Goal: Task Accomplishment & Management: Manage account settings

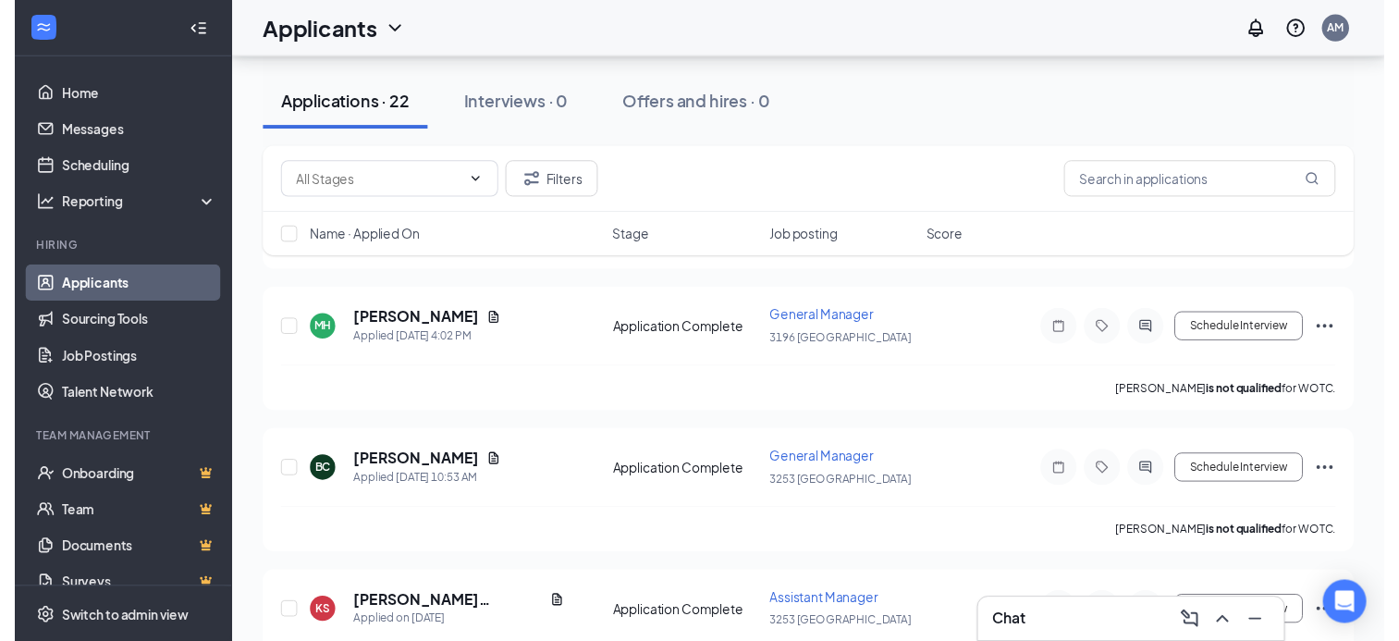
scroll to position [277, 0]
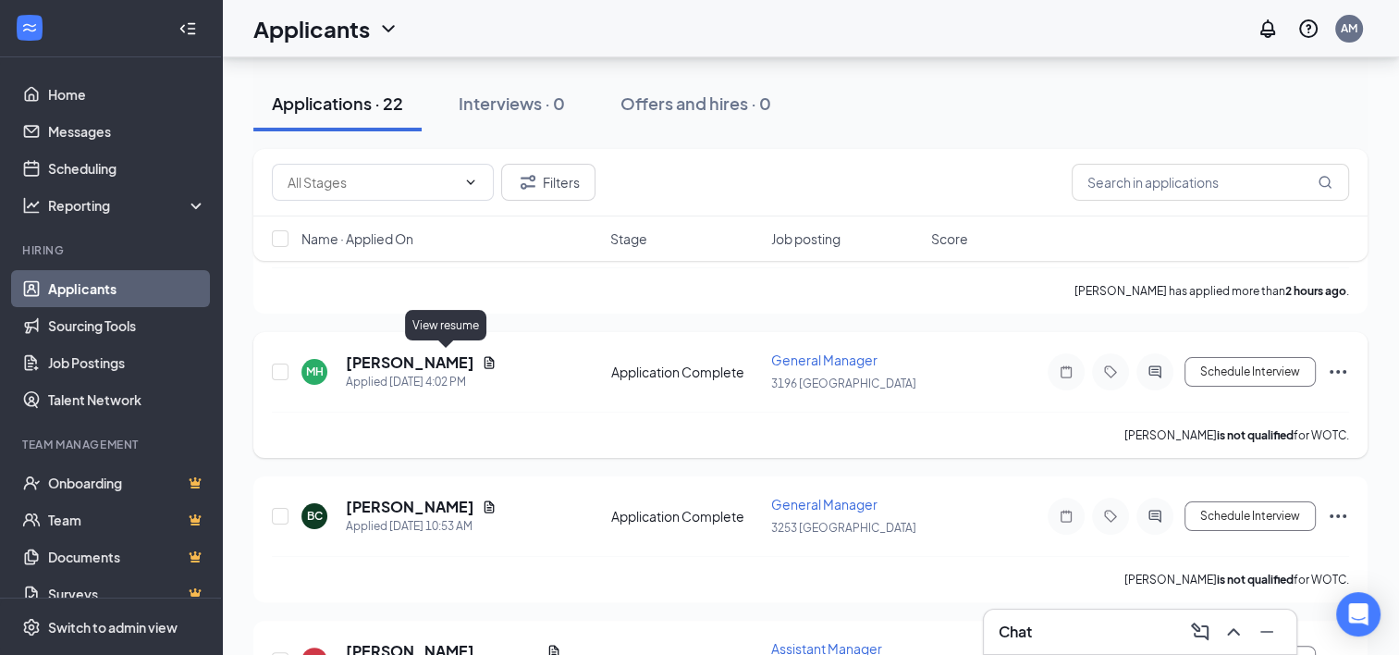
click at [482, 360] on icon "Document" at bounding box center [489, 362] width 15 height 15
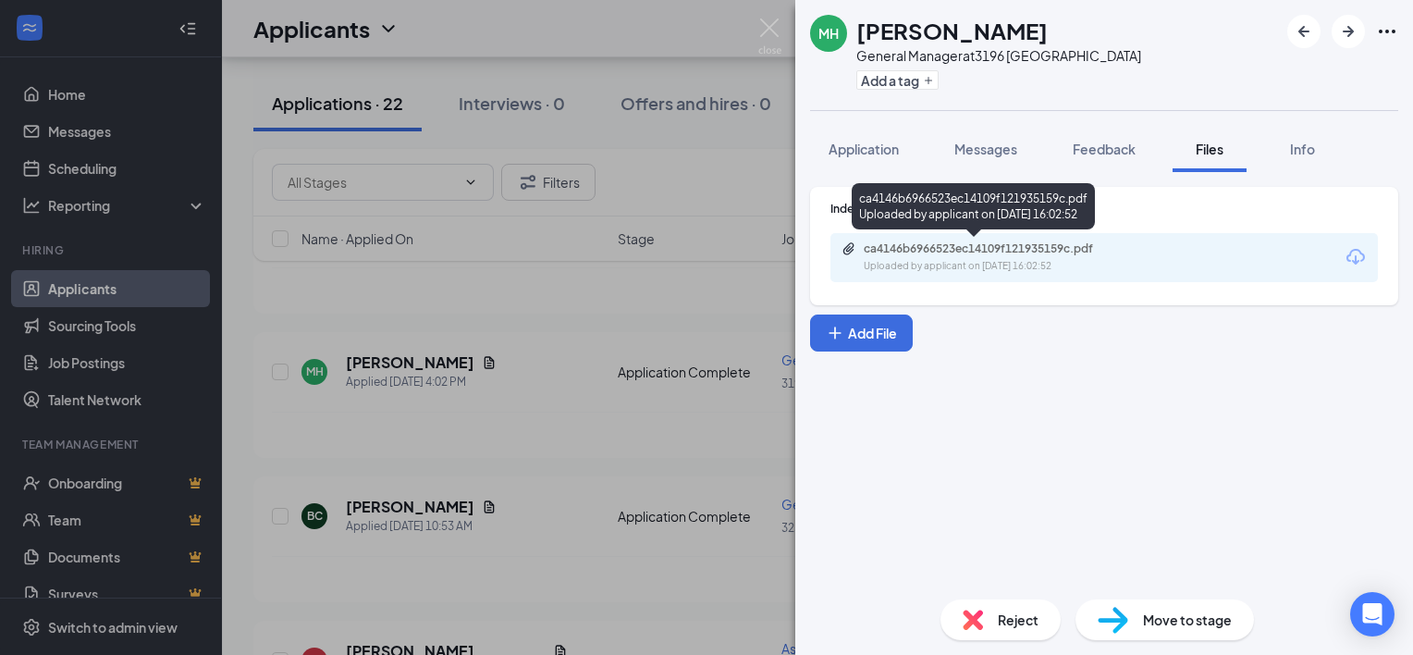
click at [958, 250] on div "ca4146b6966523ec14109f121935159c.pdf" at bounding box center [992, 248] width 259 height 15
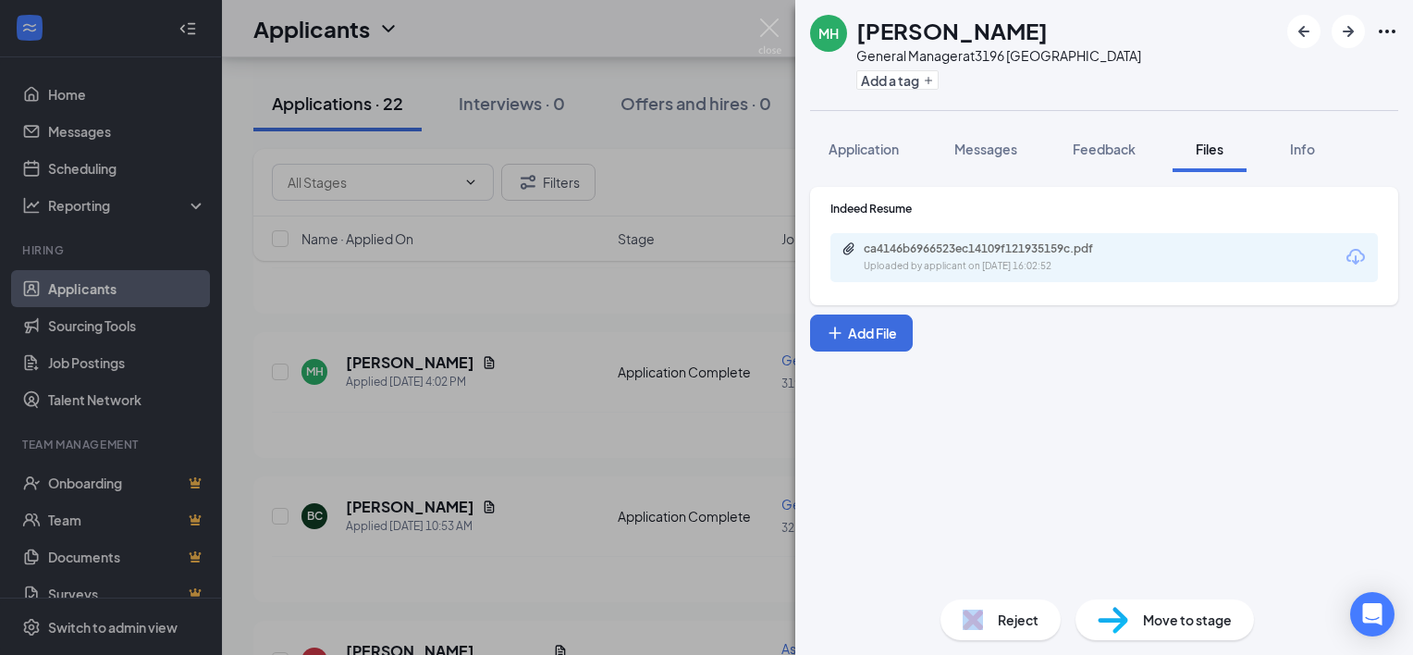
click at [991, 606] on div "Reject" at bounding box center [1000, 619] width 120 height 41
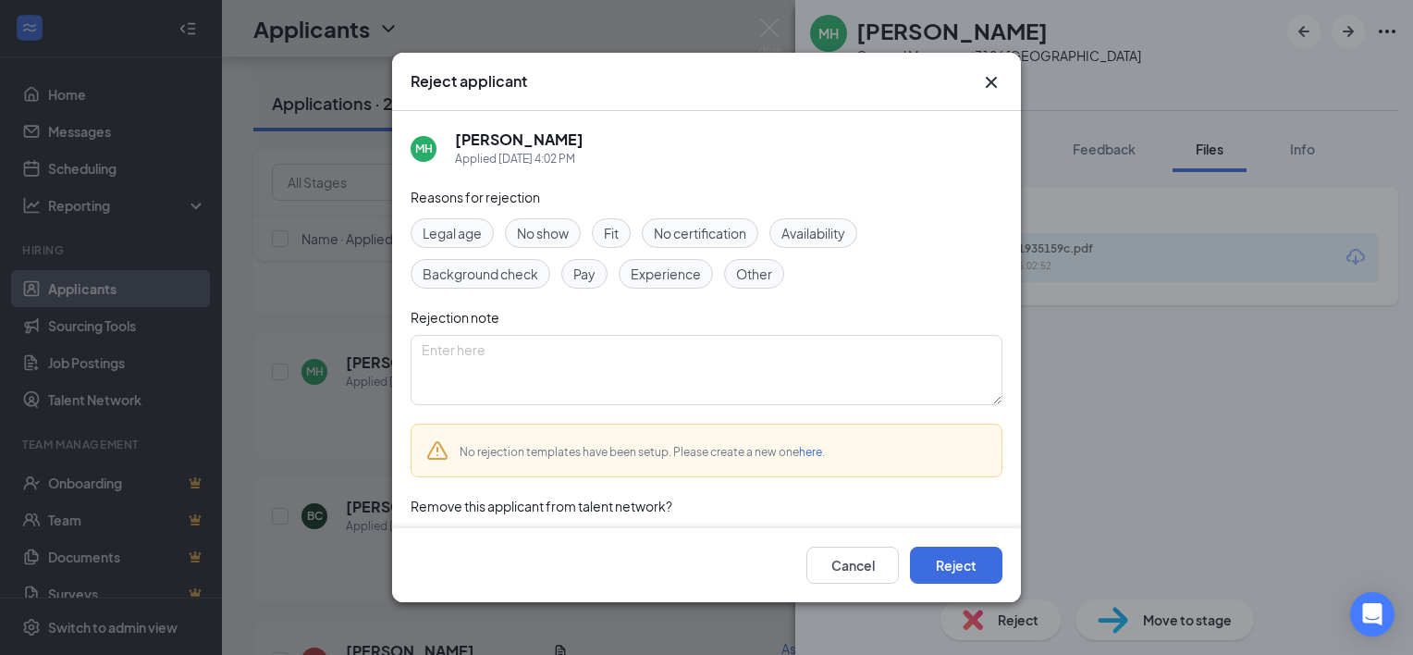
click at [694, 275] on span "Experience" at bounding box center [665, 273] width 70 height 20
click at [941, 573] on button "Reject" at bounding box center [956, 564] width 92 height 37
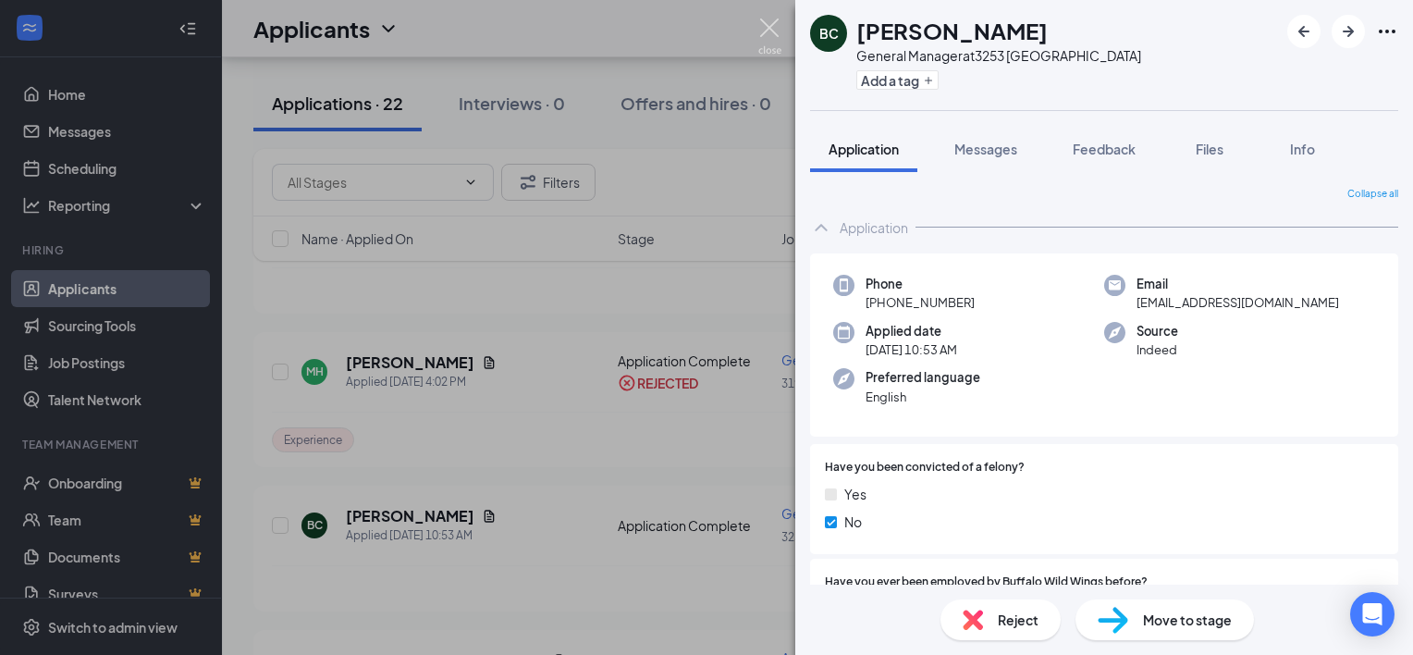
click at [765, 27] on img at bounding box center [769, 36] width 23 height 36
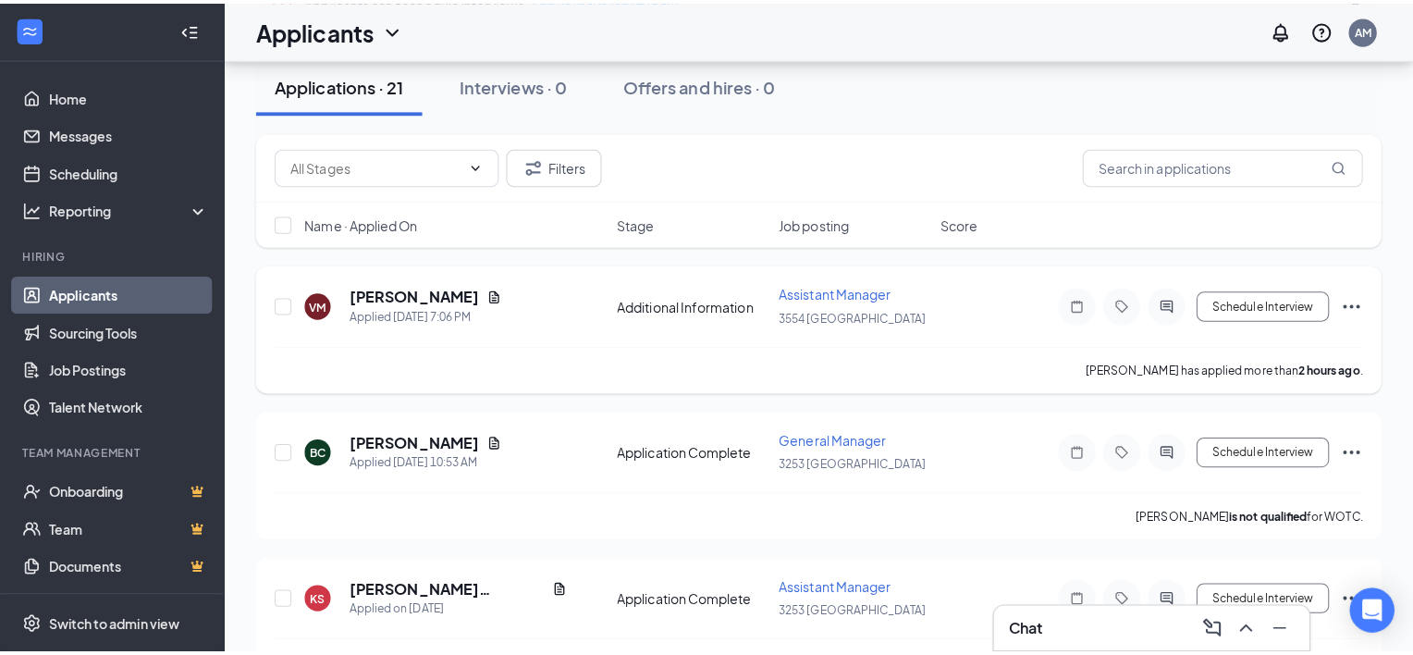
scroll to position [92, 0]
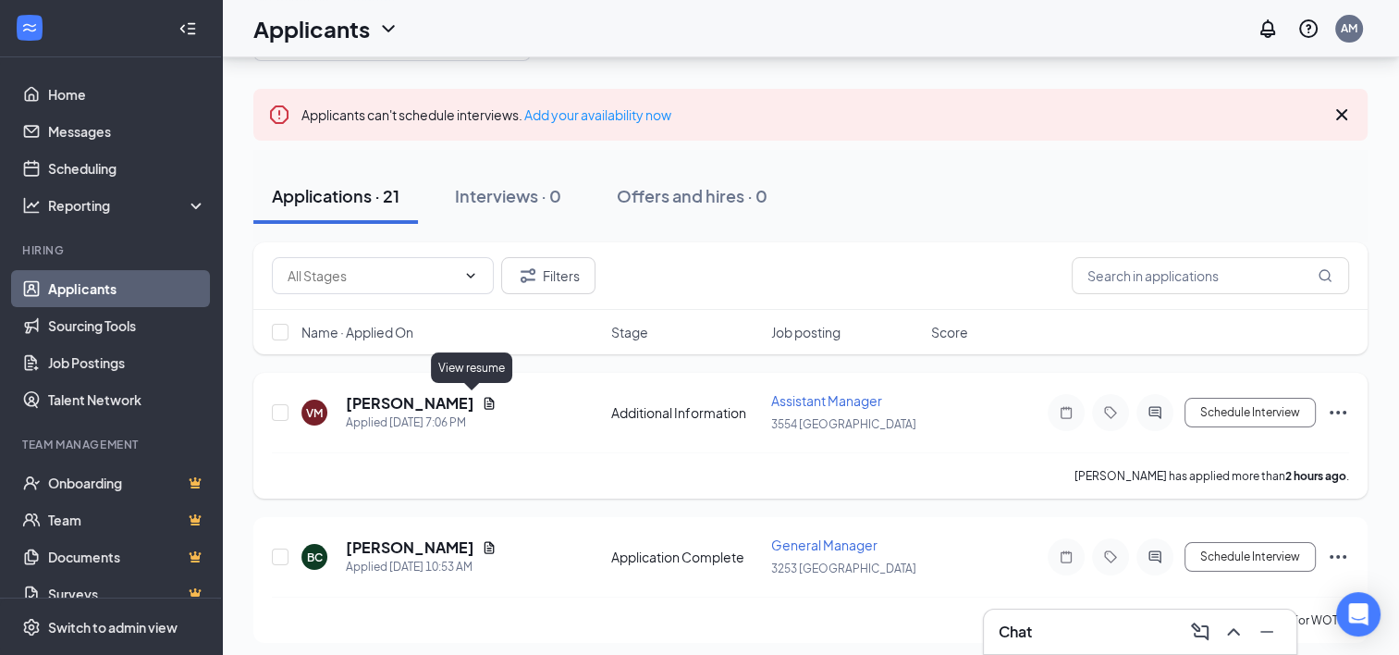
click at [482, 400] on icon "Document" at bounding box center [489, 403] width 15 height 15
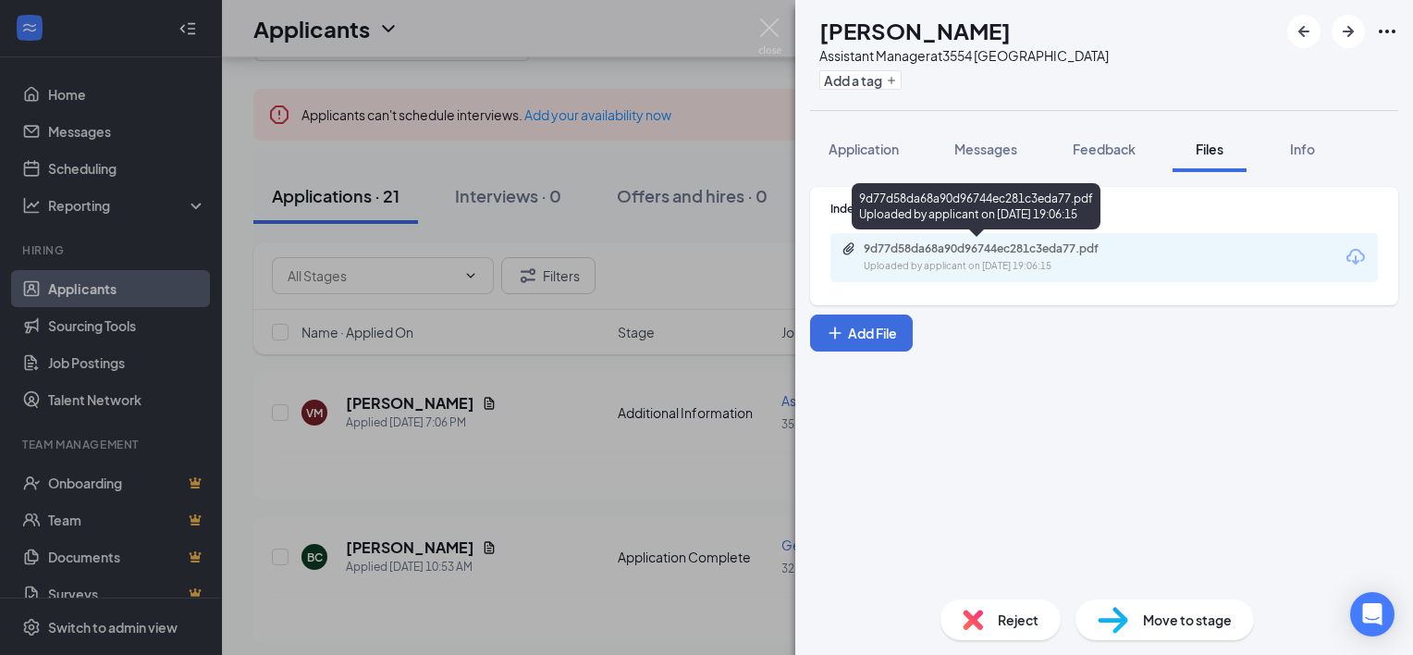
click at [1026, 241] on div "9d77d58da68a90d96744ec281c3eda77.pdf" at bounding box center [992, 248] width 259 height 15
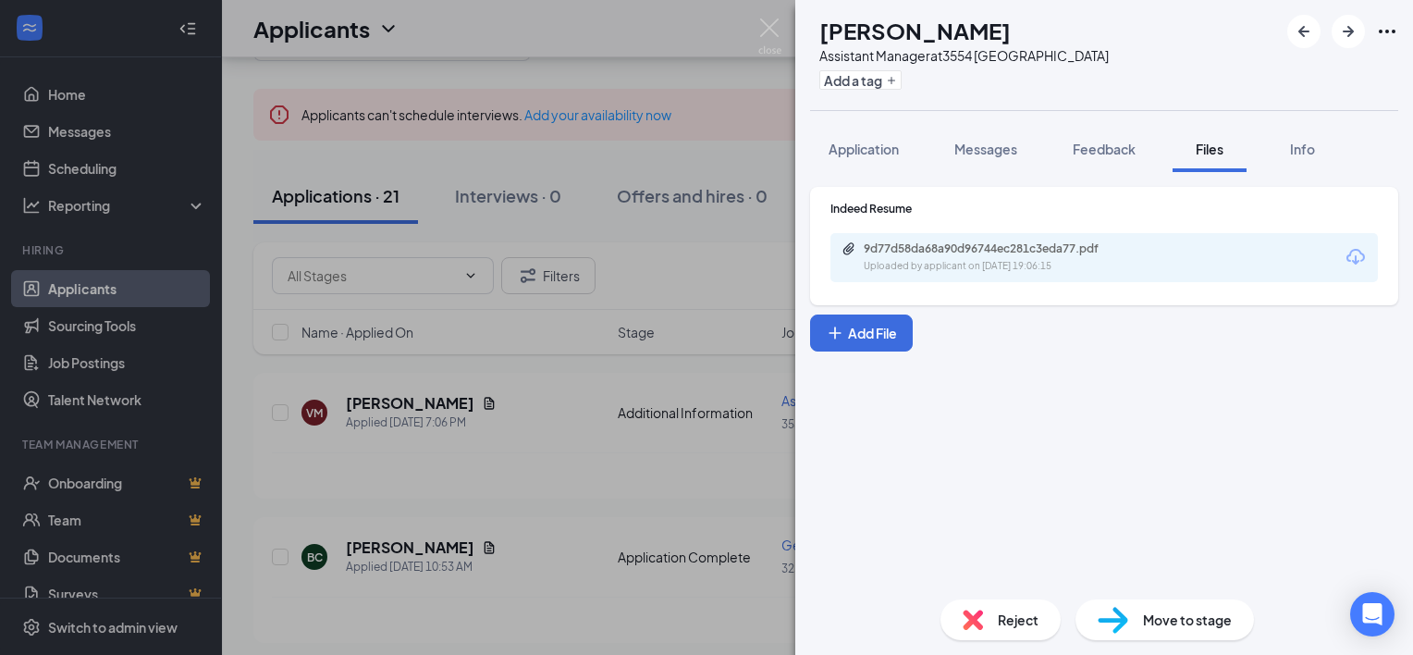
click at [987, 623] on div "Reject" at bounding box center [1000, 619] width 120 height 41
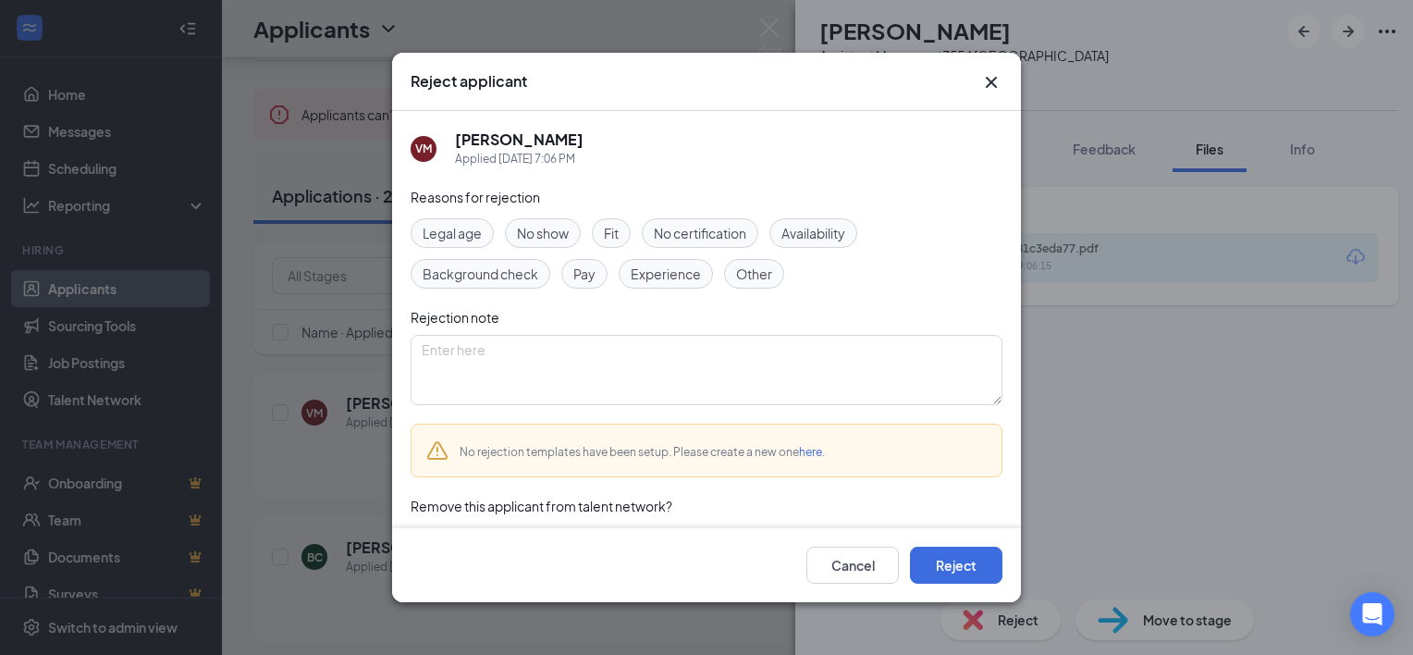
click at [656, 266] on span "Experience" at bounding box center [665, 273] width 70 height 20
click at [944, 569] on button "Reject" at bounding box center [956, 564] width 92 height 37
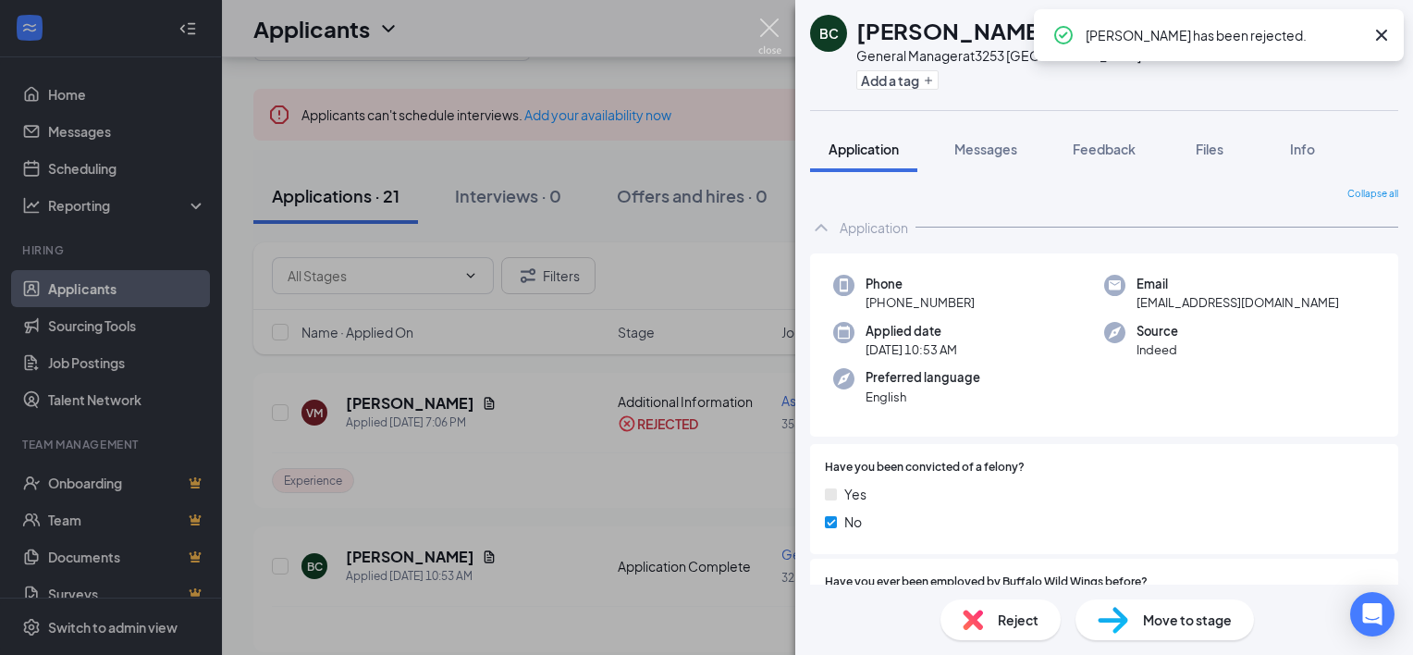
click at [766, 20] on img at bounding box center [769, 36] width 23 height 36
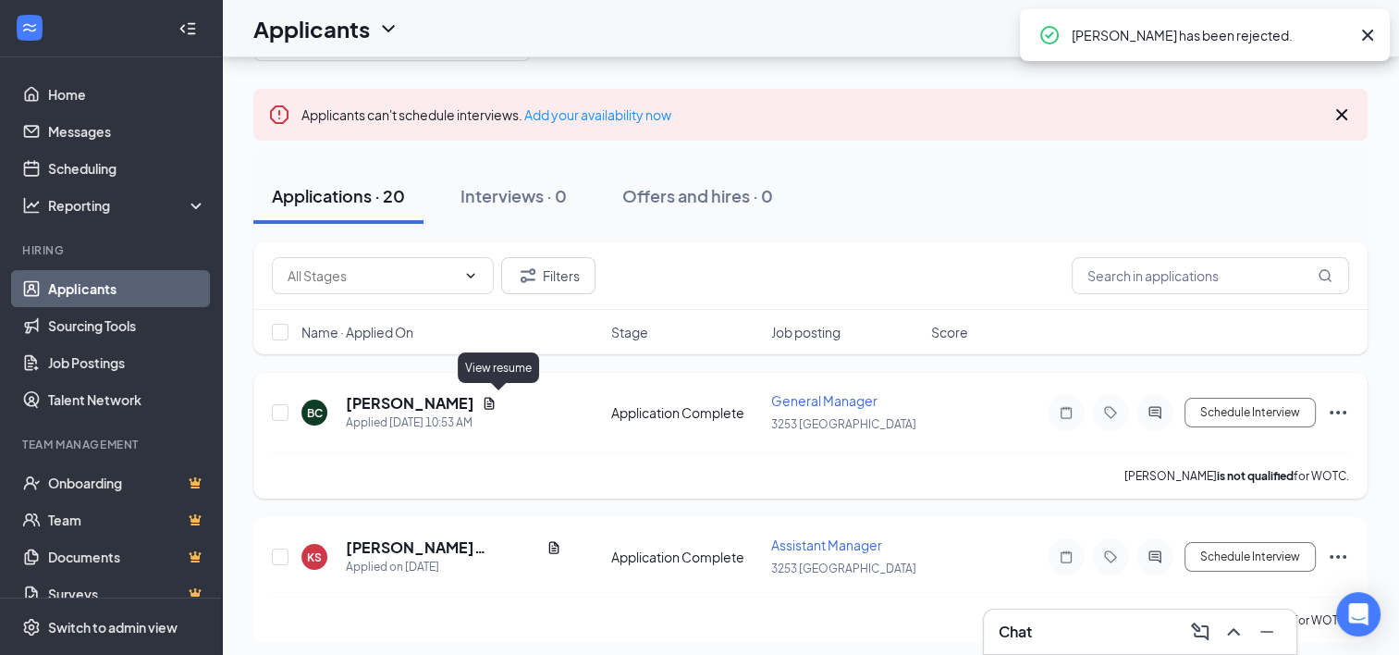
click at [495, 399] on icon "Document" at bounding box center [489, 403] width 10 height 12
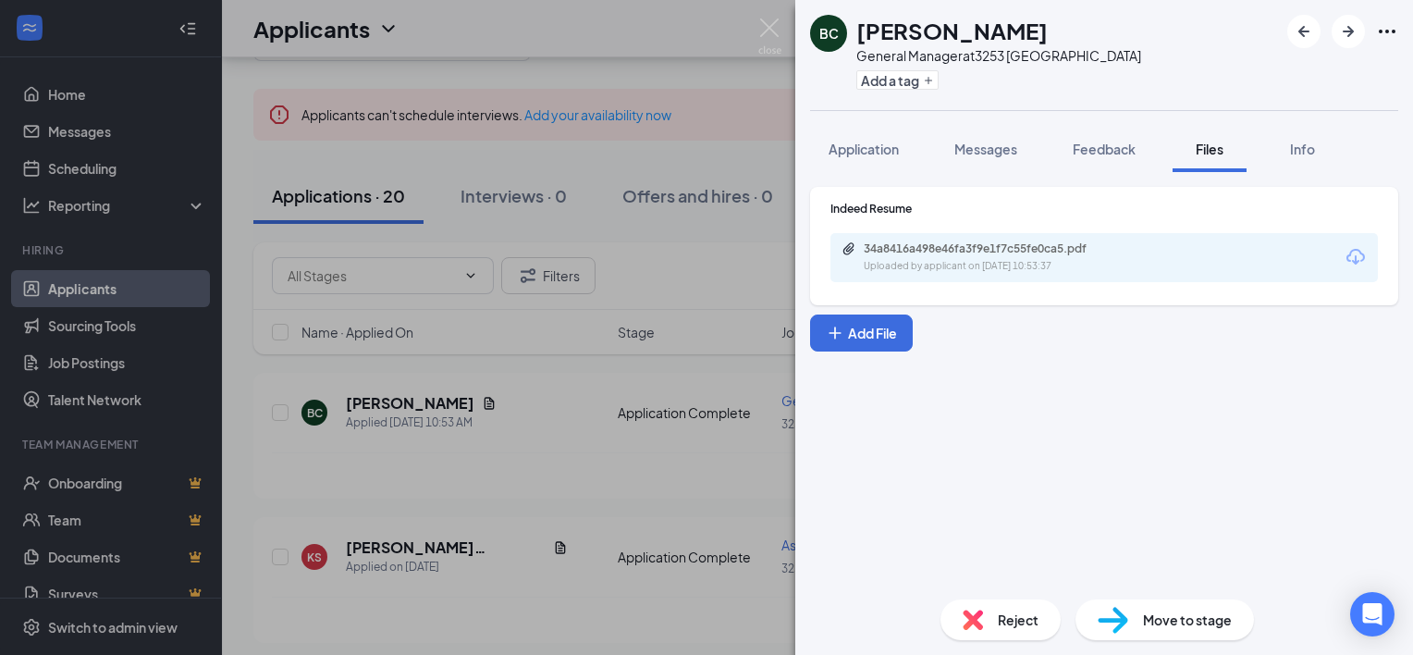
click at [998, 616] on span "Reject" at bounding box center [1018, 619] width 41 height 20
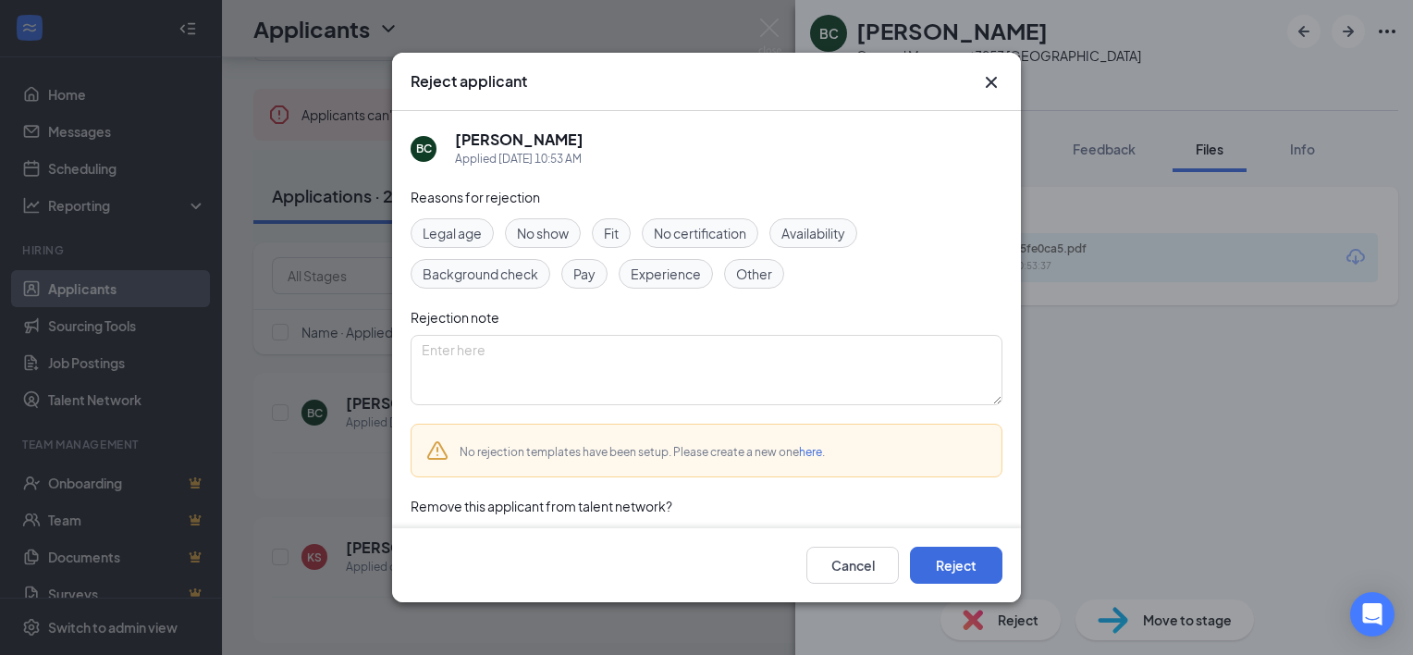
click at [488, 266] on span "Background check" at bounding box center [480, 273] width 116 height 20
click at [967, 560] on button "Reject" at bounding box center [956, 564] width 92 height 37
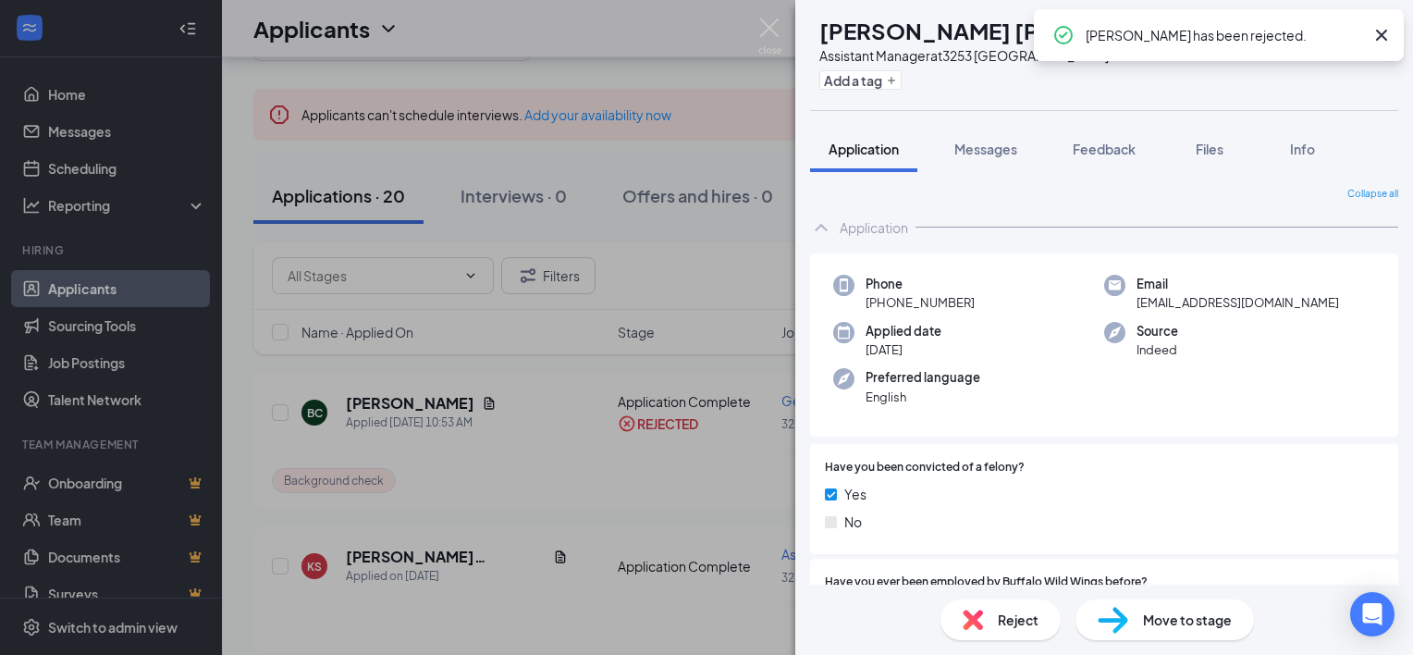
click at [483, 549] on div "KS [PERSON_NAME] [PERSON_NAME] ✔ WOTC Assistant Manager at [GEOGRAPHIC_DATA] Ad…" at bounding box center [706, 327] width 1413 height 655
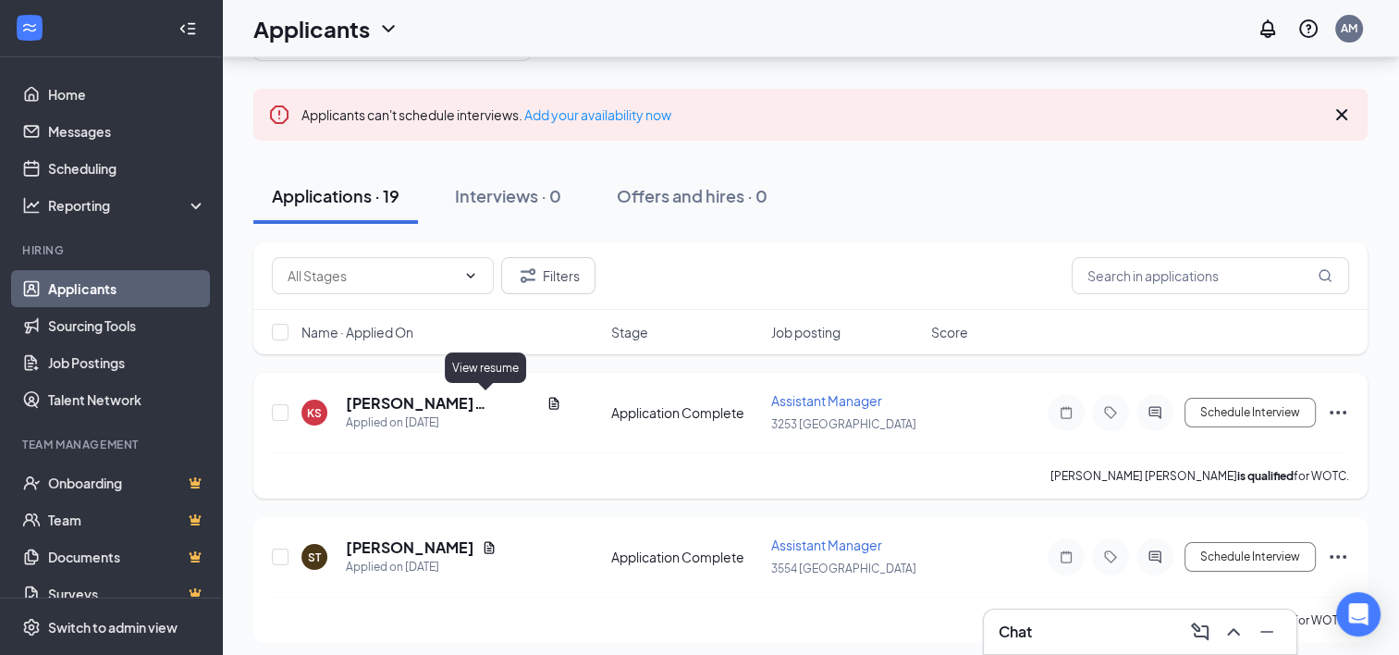
click at [546, 403] on icon "Document" at bounding box center [553, 403] width 15 height 15
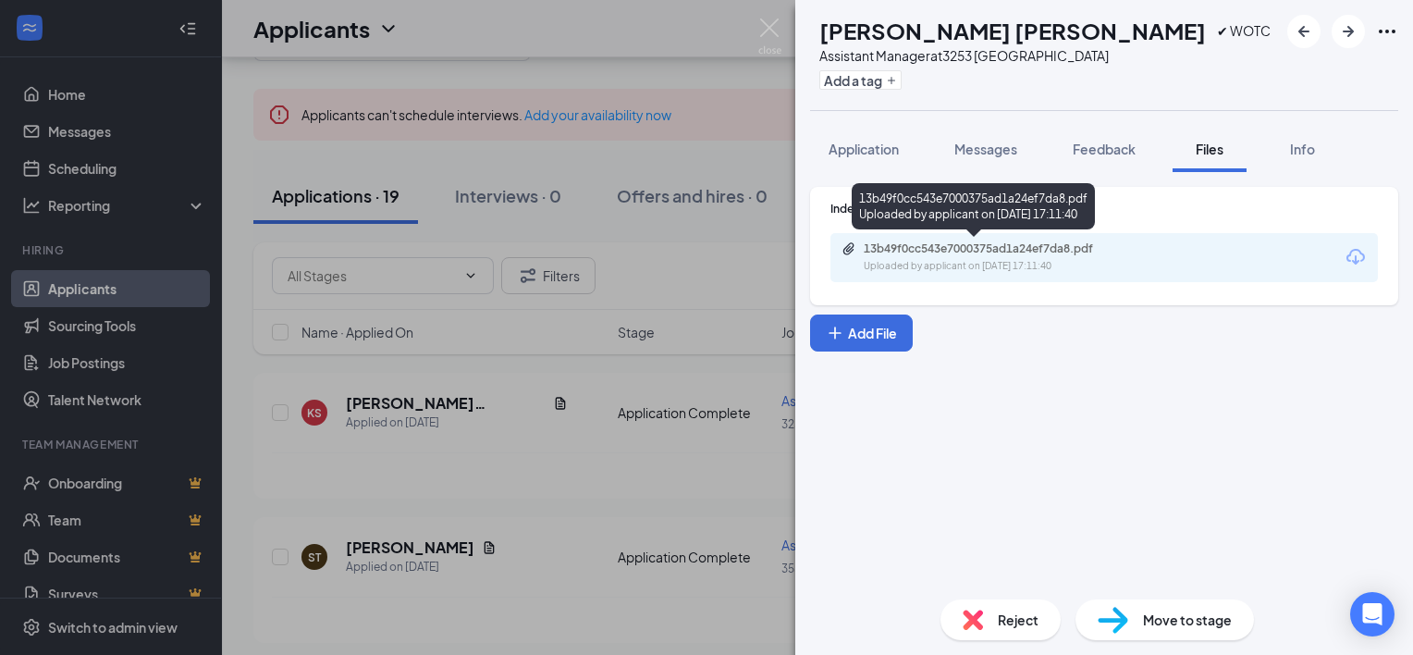
click at [973, 261] on div "Uploaded by applicant on [DATE] 17:11:40" at bounding box center [1001, 266] width 277 height 15
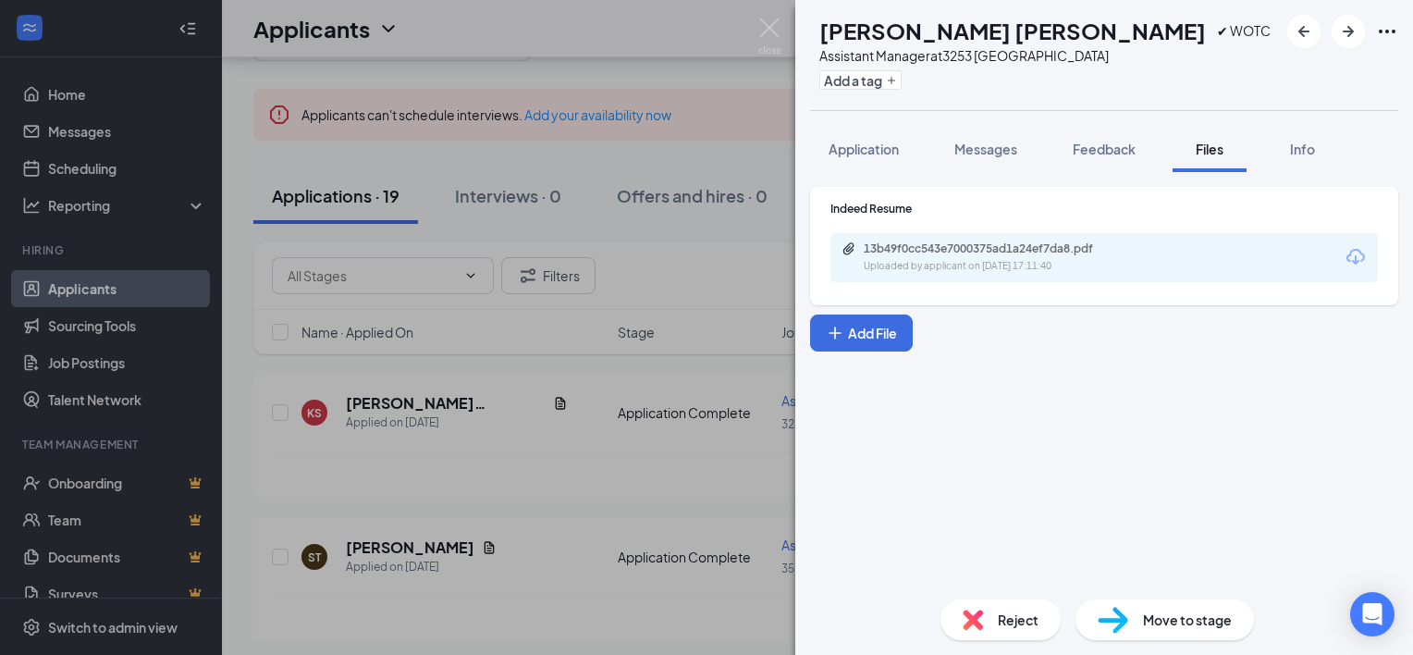
click at [1005, 599] on div "Reject" at bounding box center [1000, 619] width 120 height 41
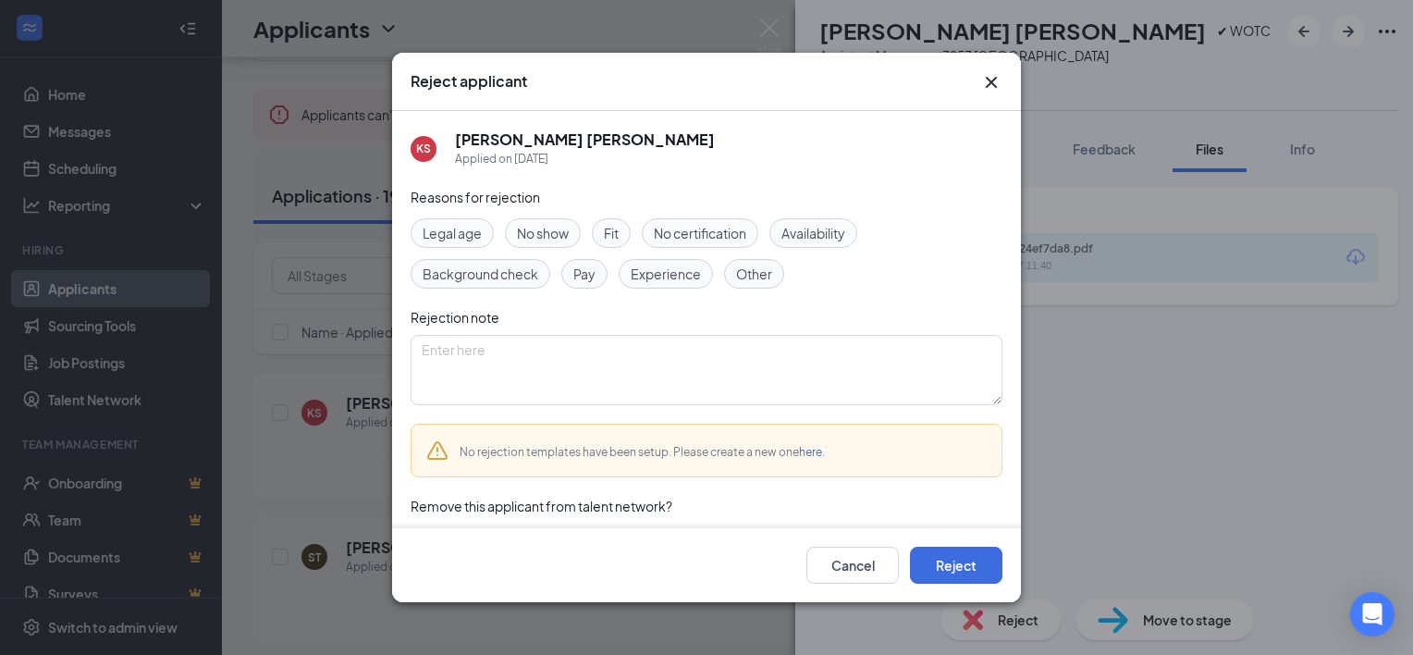
click at [648, 269] on span "Experience" at bounding box center [665, 273] width 70 height 20
click at [949, 581] on button "Reject" at bounding box center [956, 564] width 92 height 37
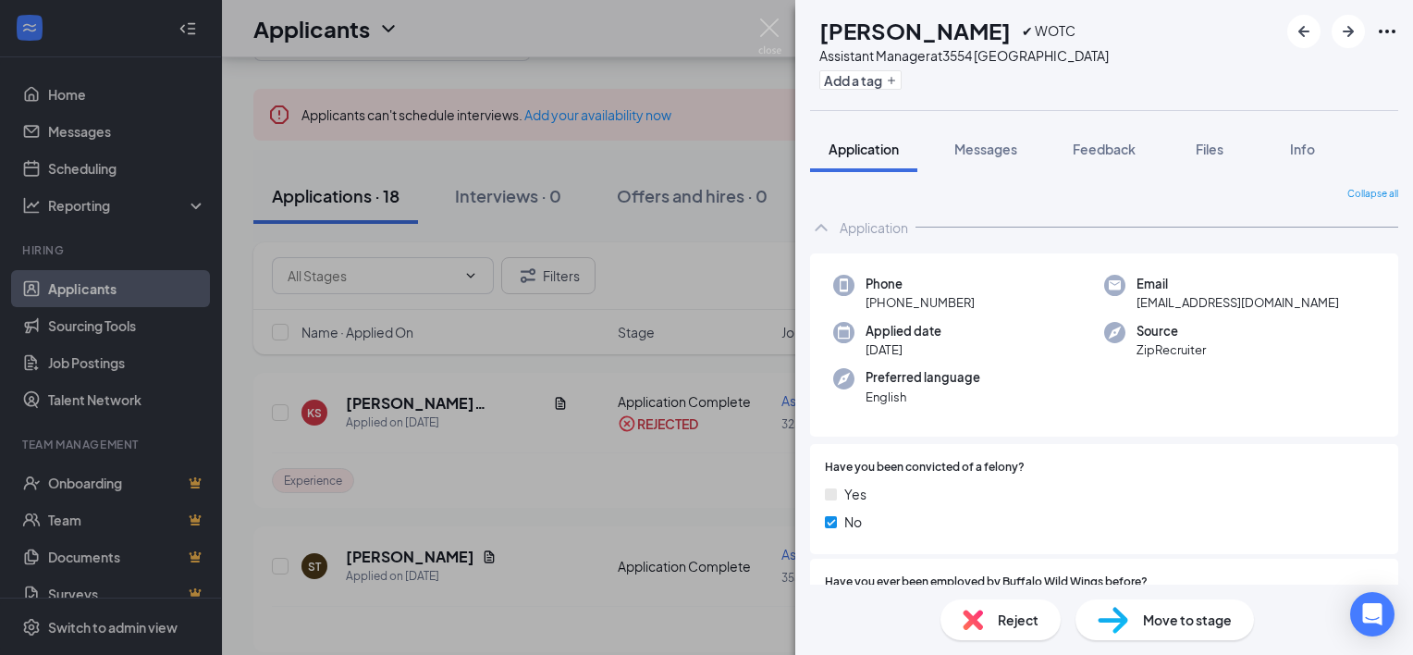
click at [459, 551] on div "[GEOGRAPHIC_DATA] [PERSON_NAME] ✔ WOTC Assistant Manager at [STREET_ADDRESS] Ad…" at bounding box center [706, 327] width 1413 height 655
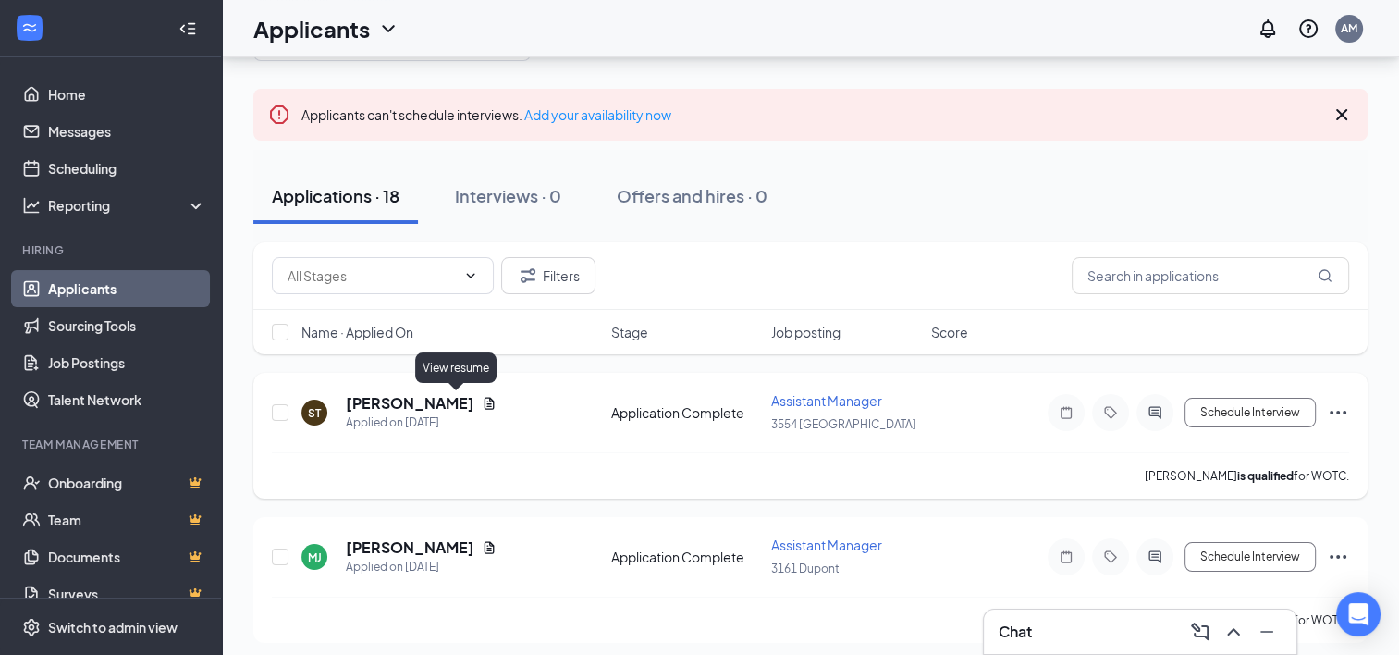
click at [484, 399] on icon "Document" at bounding box center [489, 403] width 10 height 12
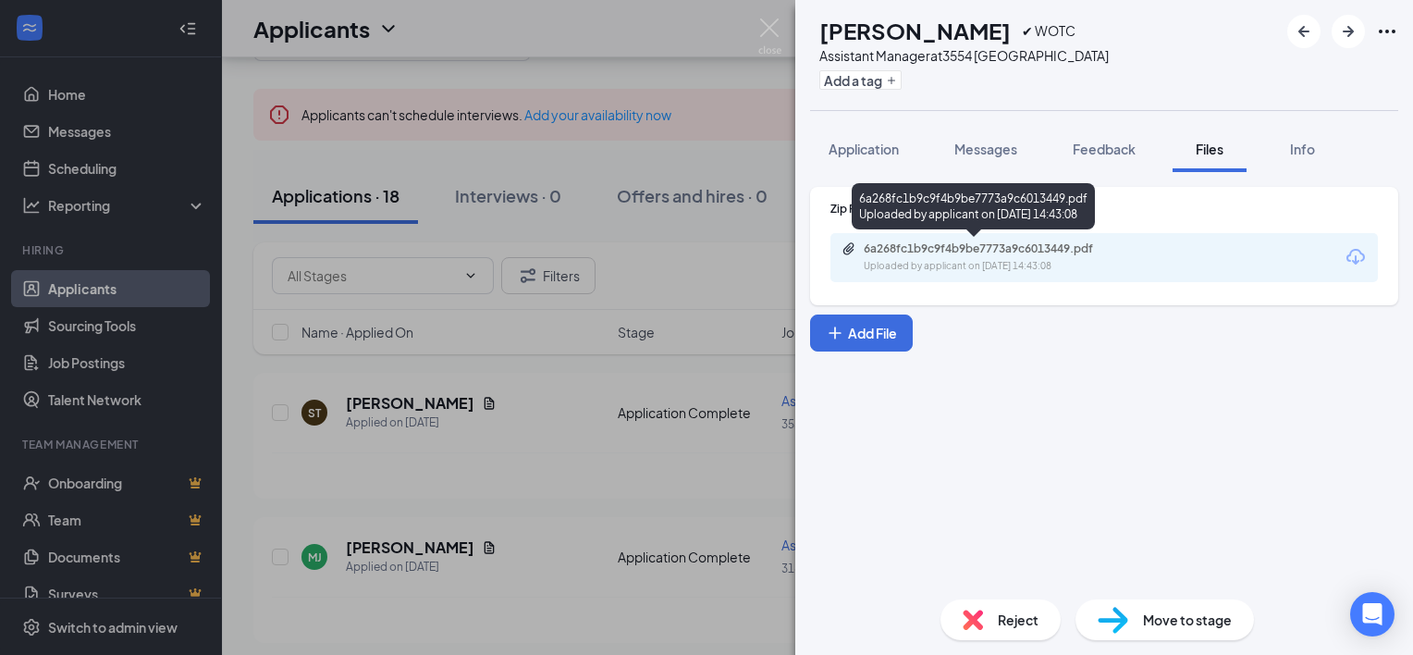
click at [936, 263] on div "Uploaded by applicant on [DATE] 14:43:08" at bounding box center [1001, 266] width 277 height 15
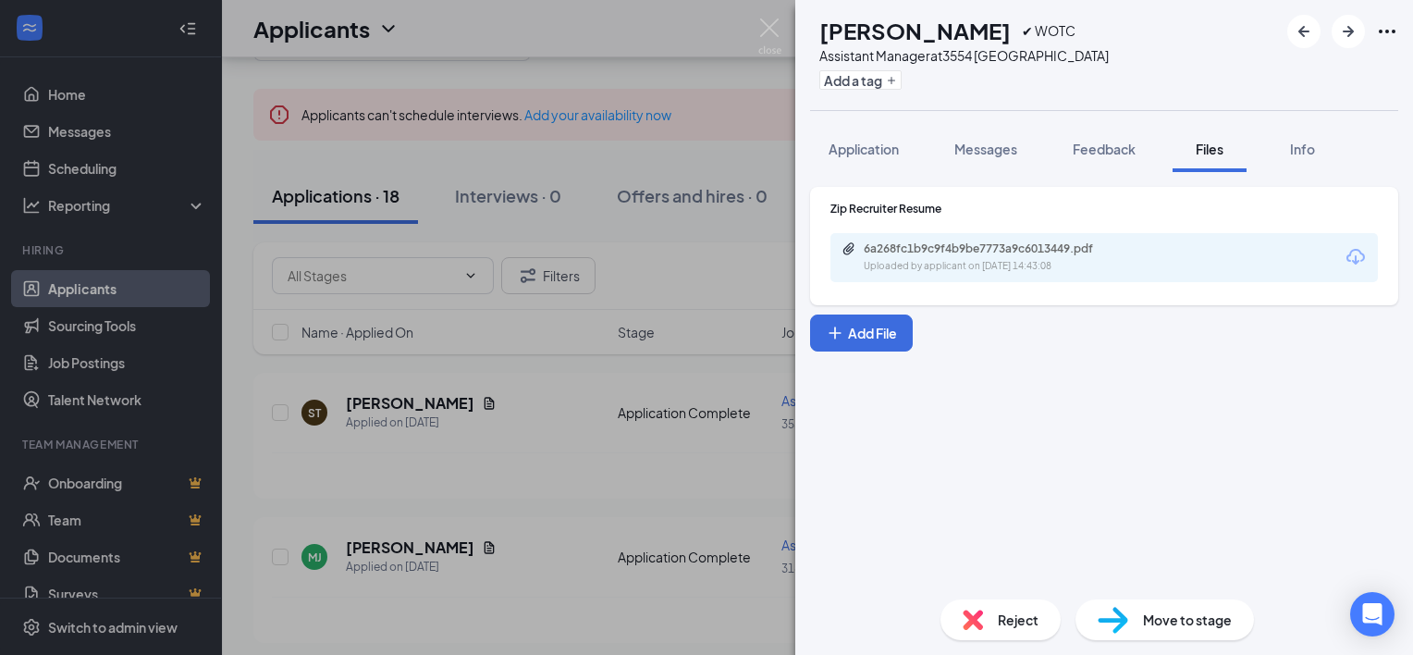
click at [995, 626] on div "Reject" at bounding box center [1000, 619] width 120 height 41
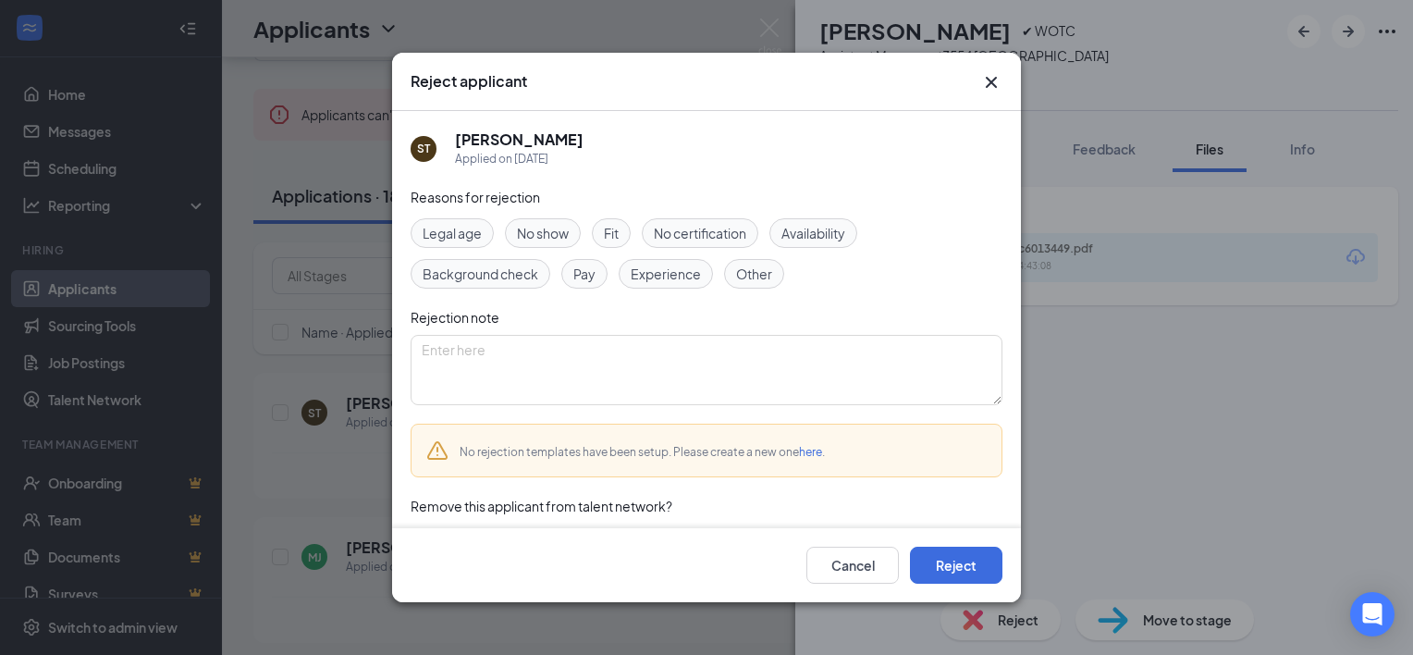
click at [648, 275] on span "Experience" at bounding box center [665, 273] width 70 height 20
click at [948, 555] on button "Reject" at bounding box center [956, 564] width 92 height 37
